Goal: Check status: Check status

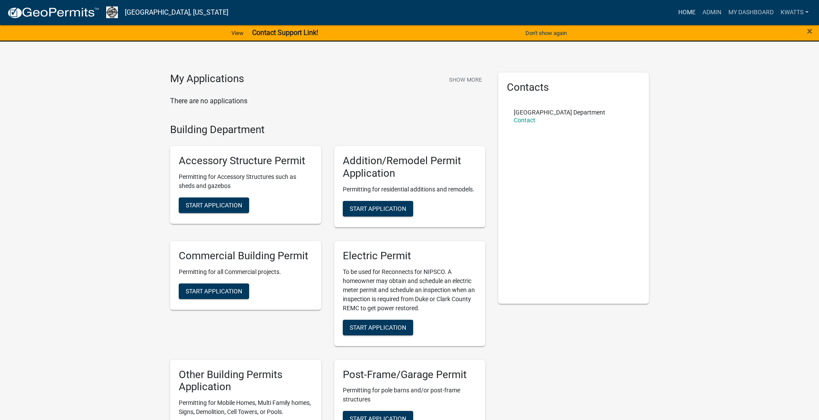
click at [683, 9] on link "Home" at bounding box center [687, 12] width 24 height 16
click at [719, 14] on link "Admin" at bounding box center [712, 12] width 26 height 16
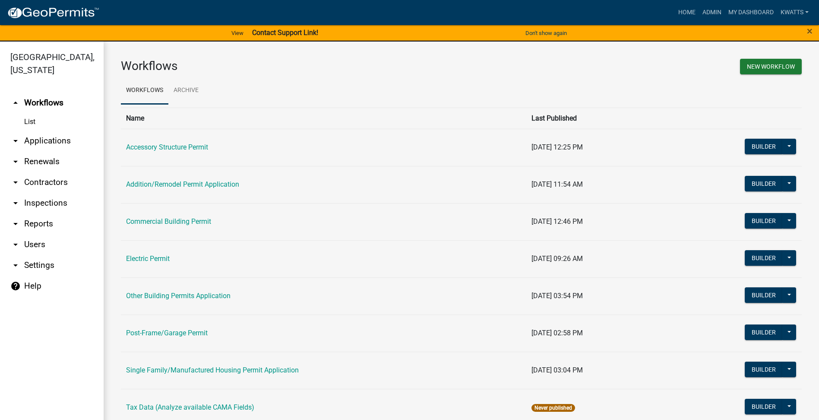
click at [58, 145] on link "arrow_drop_down Applications" at bounding box center [52, 140] width 104 height 21
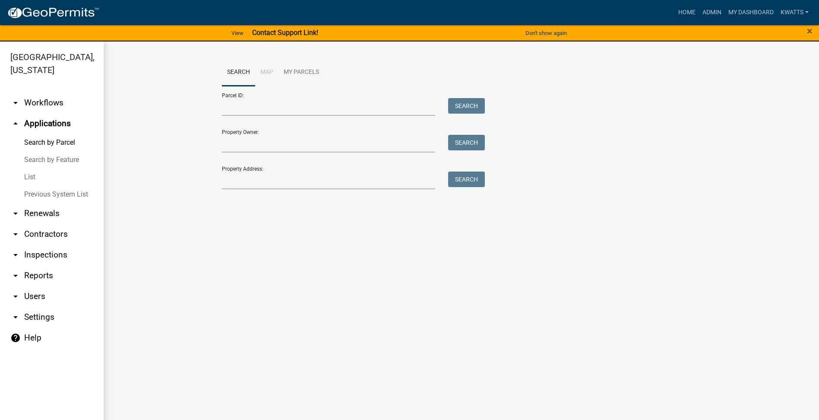
click at [40, 177] on link "List" at bounding box center [52, 176] width 104 height 17
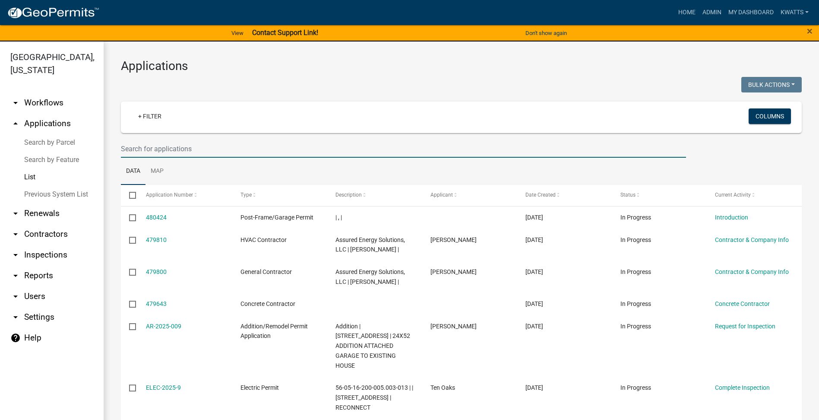
click at [180, 148] on input "text" at bounding box center [403, 149] width 565 height 18
click at [43, 149] on link "Search by Parcel" at bounding box center [52, 142] width 104 height 17
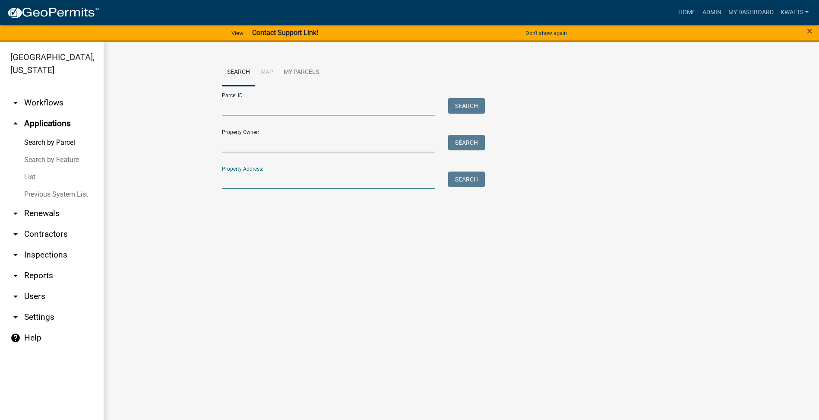
click at [258, 177] on input "Property Address:" at bounding box center [329, 180] width 214 height 18
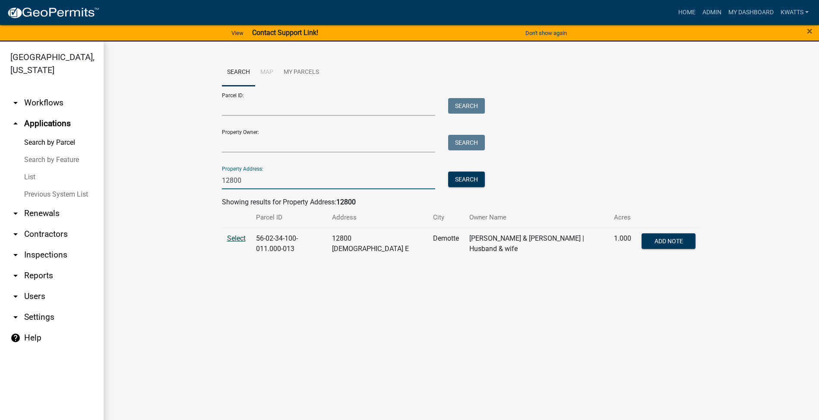
type input "12800"
click at [236, 240] on span "Select" at bounding box center [236, 238] width 19 height 8
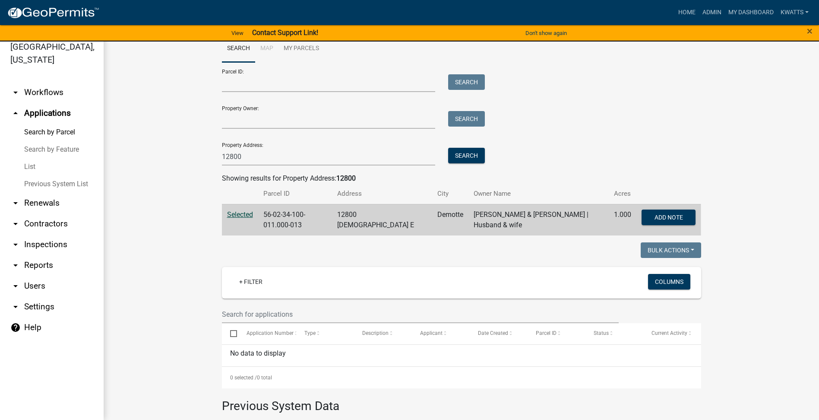
scroll to position [157, 0]
